Goal: Task Accomplishment & Management: Complete application form

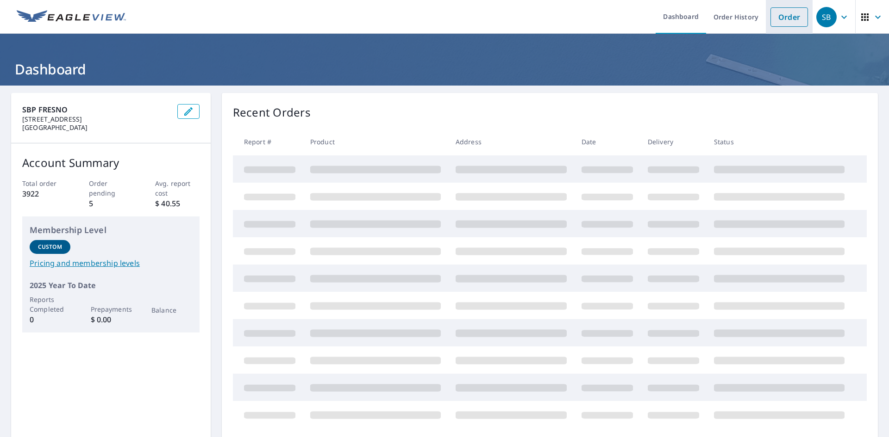
click at [780, 17] on link "Order" at bounding box center [788, 16] width 37 height 19
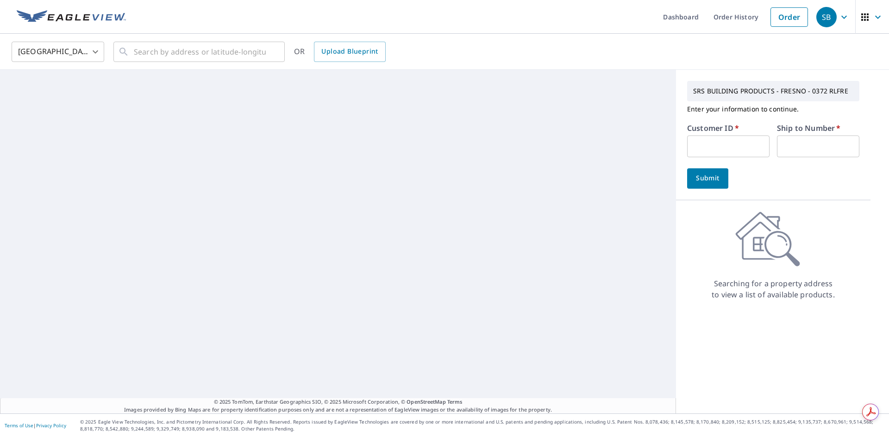
drag, startPoint x: 731, startPoint y: 145, endPoint x: 777, endPoint y: 149, distance: 46.0
click at [731, 145] on input "text" at bounding box center [728, 147] width 82 height 22
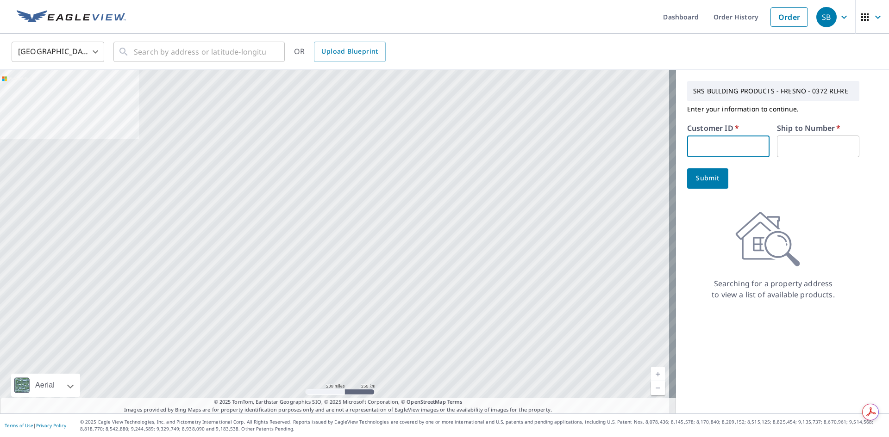
type input "S055277"
click at [795, 145] on input "text" at bounding box center [818, 147] width 82 height 22
type input "1"
click at [349, 56] on span "Upload Blueprint" at bounding box center [349, 52] width 56 height 12
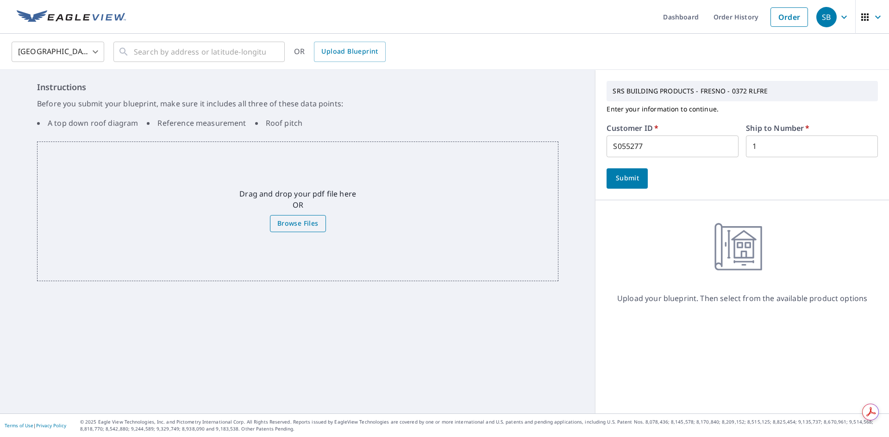
click at [297, 225] on span "Browse Files" at bounding box center [297, 224] width 41 height 12
click at [0, 0] on input "Browse Files" at bounding box center [0, 0] width 0 height 0
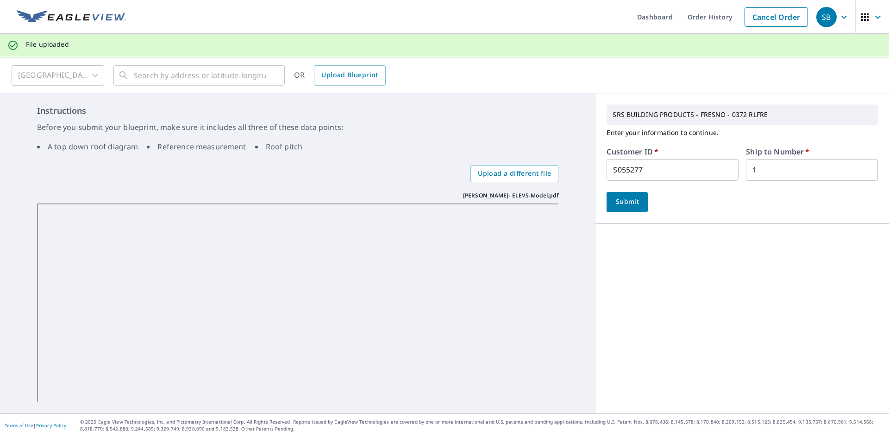
click at [402, 172] on div "Instructions Before you submit your blueprint, make sure it includes all three …" at bounding box center [297, 254] width 595 height 320
click at [217, 81] on div "United States [GEOGRAPHIC_DATA] ​ ​ OR Upload Blueprint Instructions Before you…" at bounding box center [444, 235] width 889 height 356
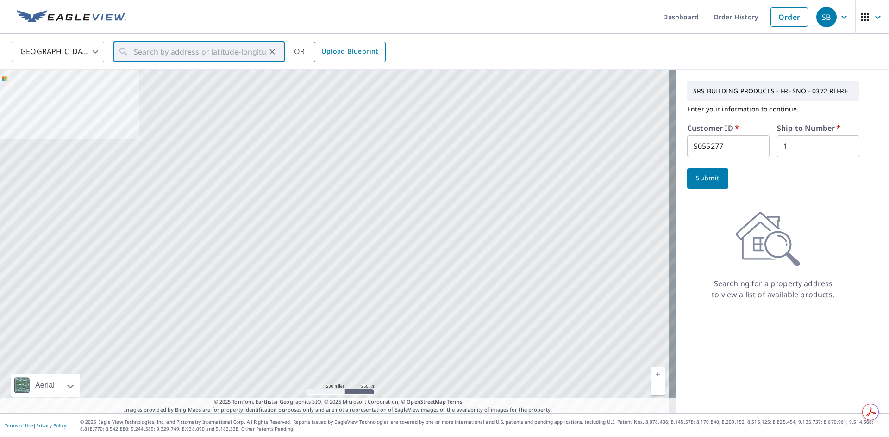
click at [338, 50] on span "Upload Blueprint" at bounding box center [349, 52] width 56 height 12
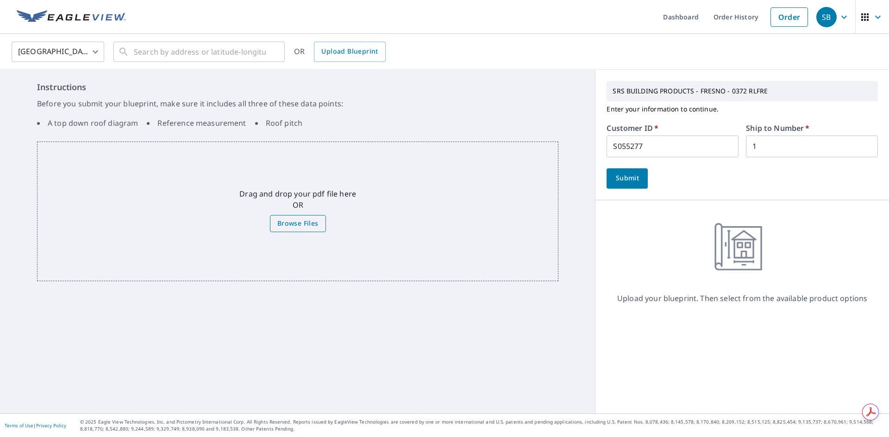
click at [289, 223] on span "Browse Files" at bounding box center [297, 224] width 41 height 12
click at [0, 0] on input "Browse Files" at bounding box center [0, 0] width 0 height 0
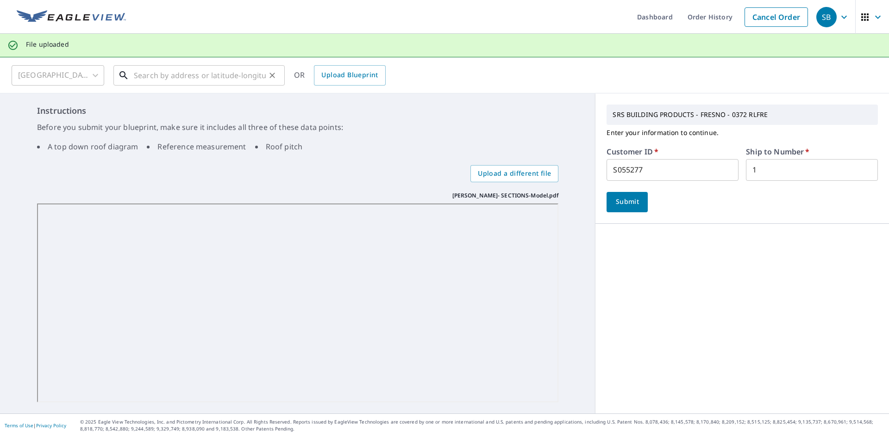
click at [222, 78] on div "United States [GEOGRAPHIC_DATA] ​ ​ OR Upload Blueprint Instructions Before you…" at bounding box center [444, 235] width 889 height 356
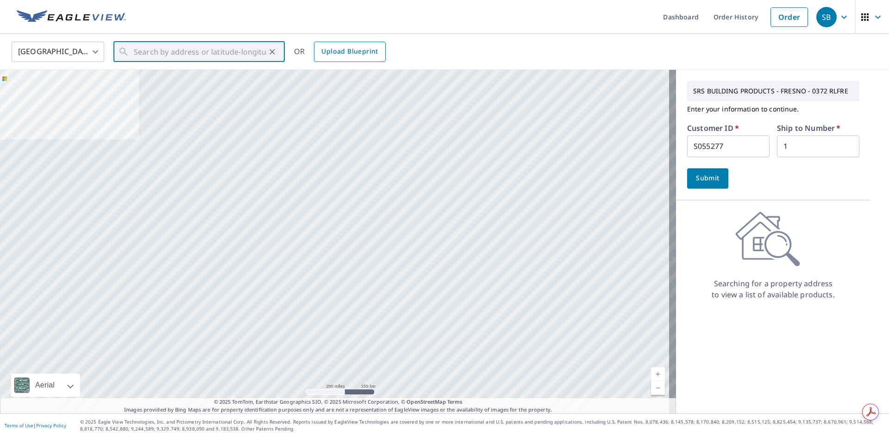
click at [355, 49] on span "Upload Blueprint" at bounding box center [349, 52] width 56 height 12
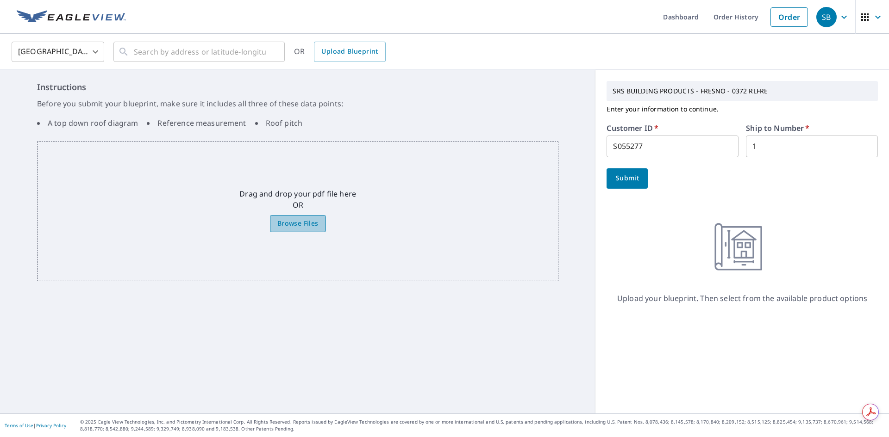
click at [297, 231] on label "Browse Files" at bounding box center [298, 223] width 56 height 17
click at [0, 0] on input "Browse Files" at bounding box center [0, 0] width 0 height 0
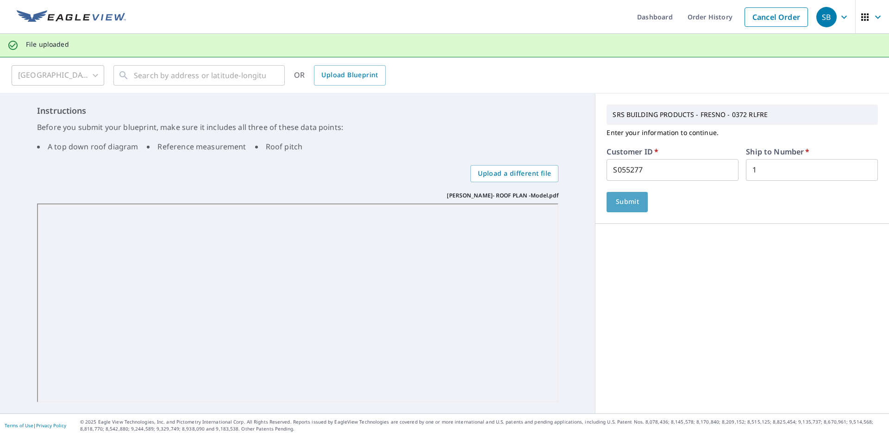
click at [636, 207] on button "Submit" at bounding box center [626, 202] width 41 height 20
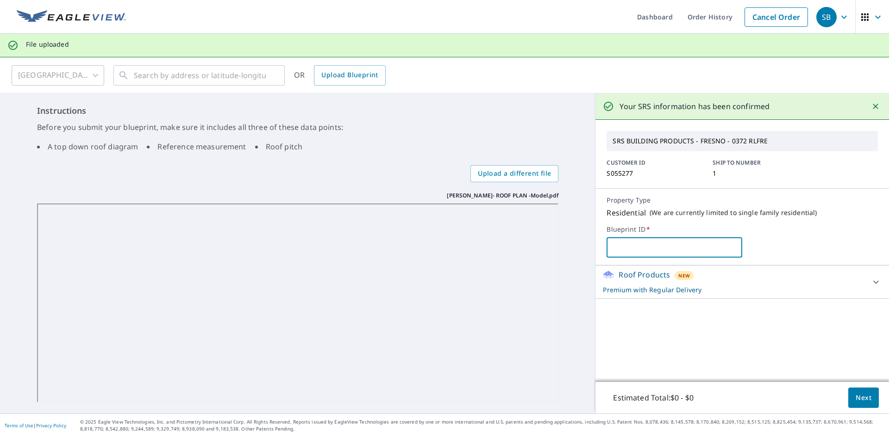
click at [632, 247] on input "text" at bounding box center [674, 248] width 136 height 26
type input "39622 SUNSETROCK LN"
click at [859, 393] on span "Next" at bounding box center [864, 399] width 16 height 12
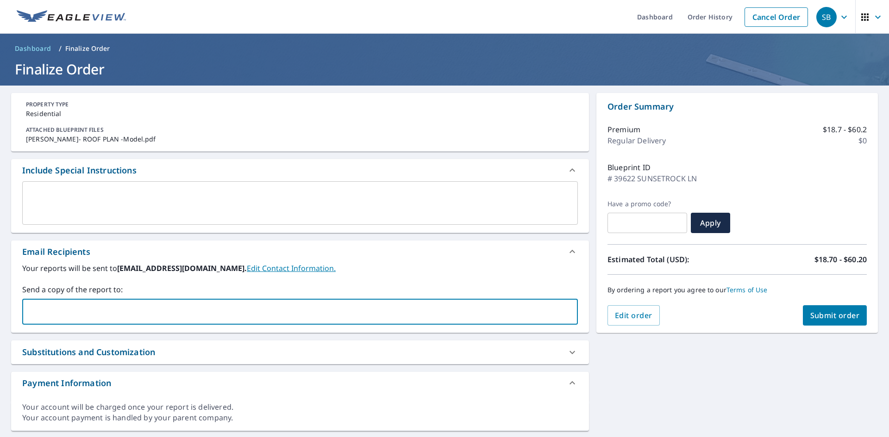
click at [151, 316] on input "text" at bounding box center [292, 312] width 533 height 18
click at [80, 314] on input "SUNSETROCK" at bounding box center [292, 312] width 533 height 18
drag, startPoint x: 12, startPoint y: 313, endPoint x: 2, endPoint y: 313, distance: 9.7
click at [4, 313] on div "PROPERTY TYPE Residential ATTACHED BLUEPRINT FILES [PERSON_NAME]- ROOF PLAN -Mo…" at bounding box center [444, 262] width 889 height 353
type input "[PERSON_NAME][EMAIL_ADDRESS][PERSON_NAME][DOMAIN_NAME]"
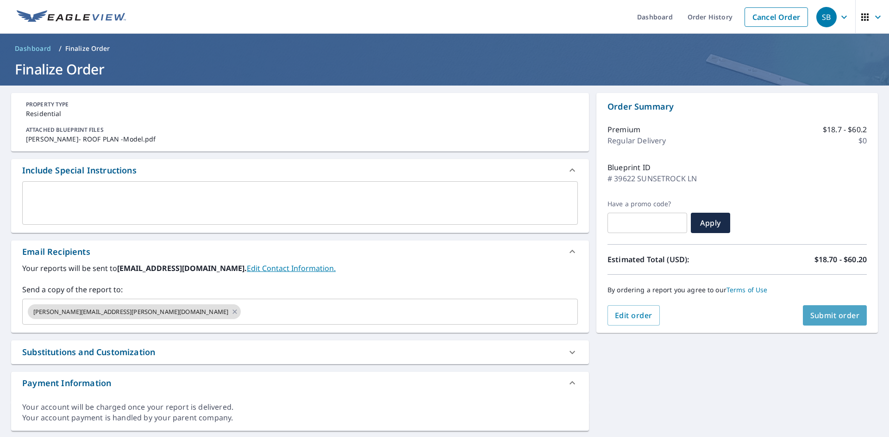
click at [837, 315] on span "Submit order" at bounding box center [835, 316] width 50 height 10
checkbox input "true"
